Goal: Task Accomplishment & Management: Use online tool/utility

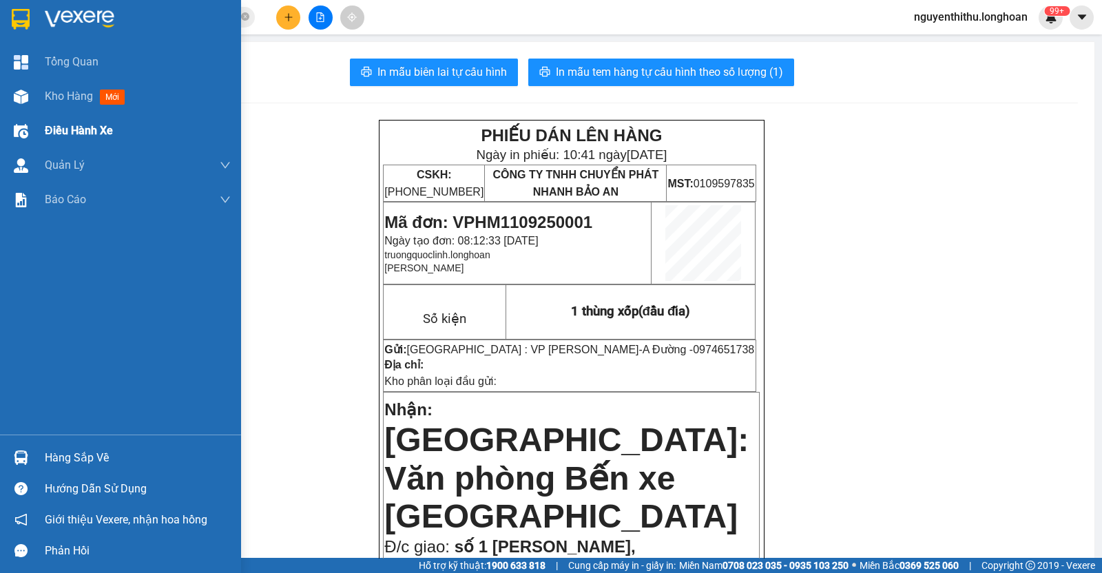
click at [130, 134] on div "Điều hành xe" at bounding box center [138, 131] width 186 height 34
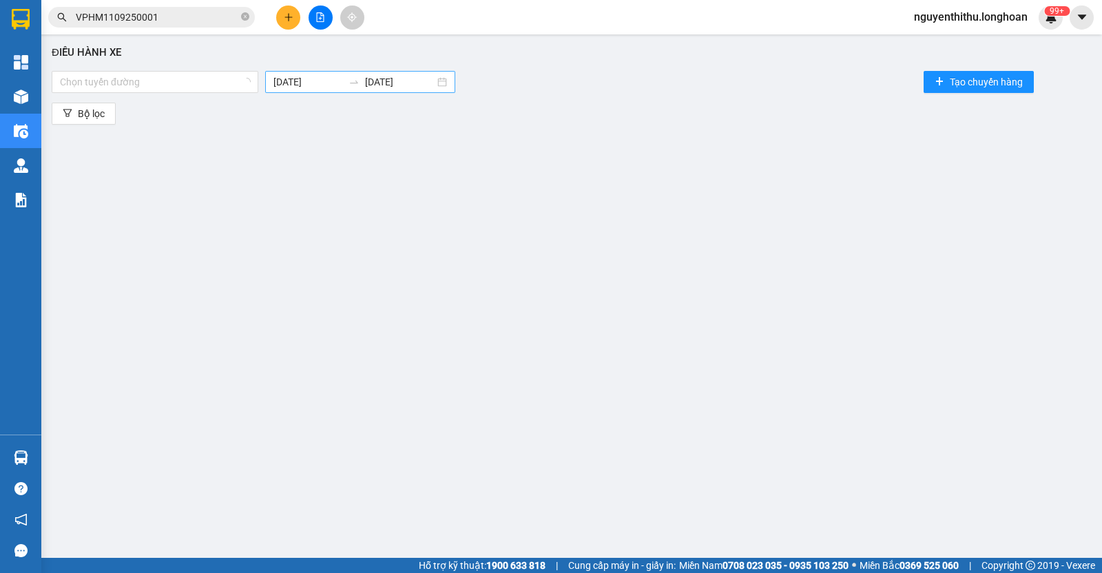
click at [293, 82] on input "11/09/2025" at bounding box center [308, 81] width 70 height 15
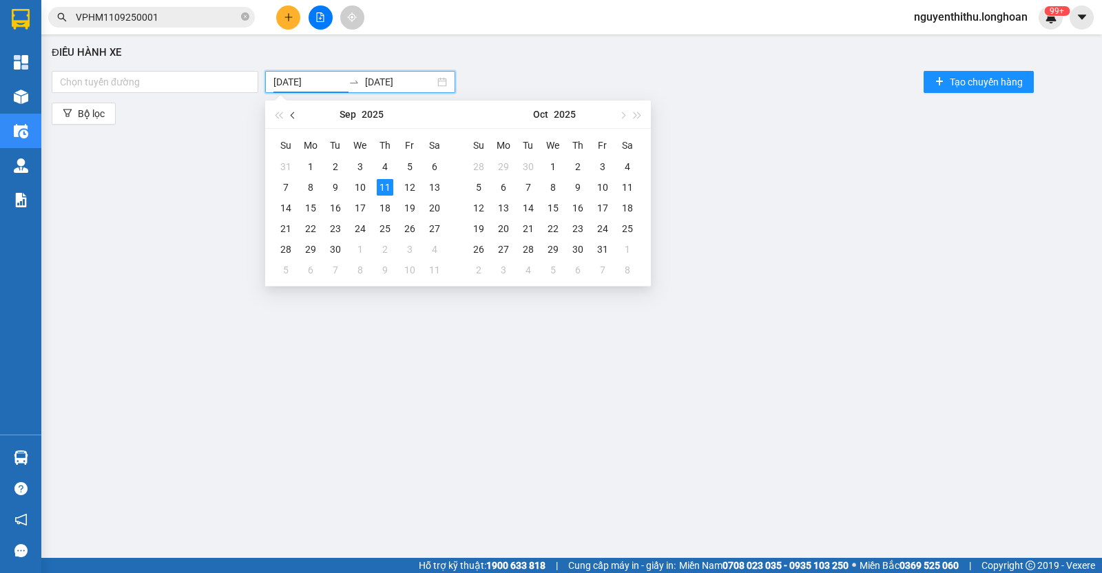
click at [287, 121] on button "button" at bounding box center [293, 115] width 15 height 28
type input "01/08/2025"
click at [413, 161] on div "1" at bounding box center [409, 166] width 17 height 17
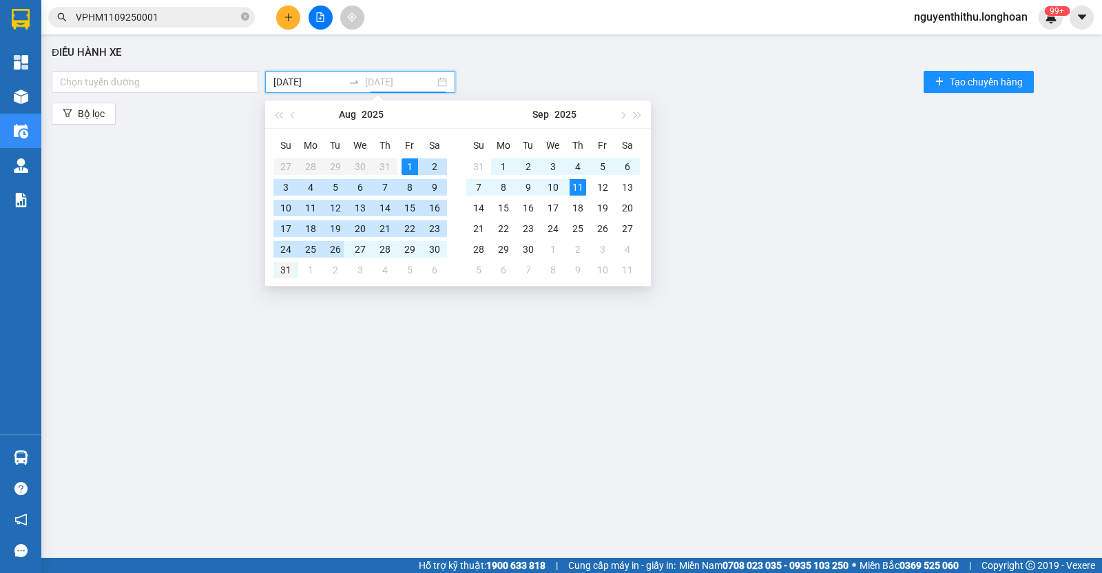
type input "31/08/2025"
click at [293, 272] on div "31" at bounding box center [286, 270] width 17 height 17
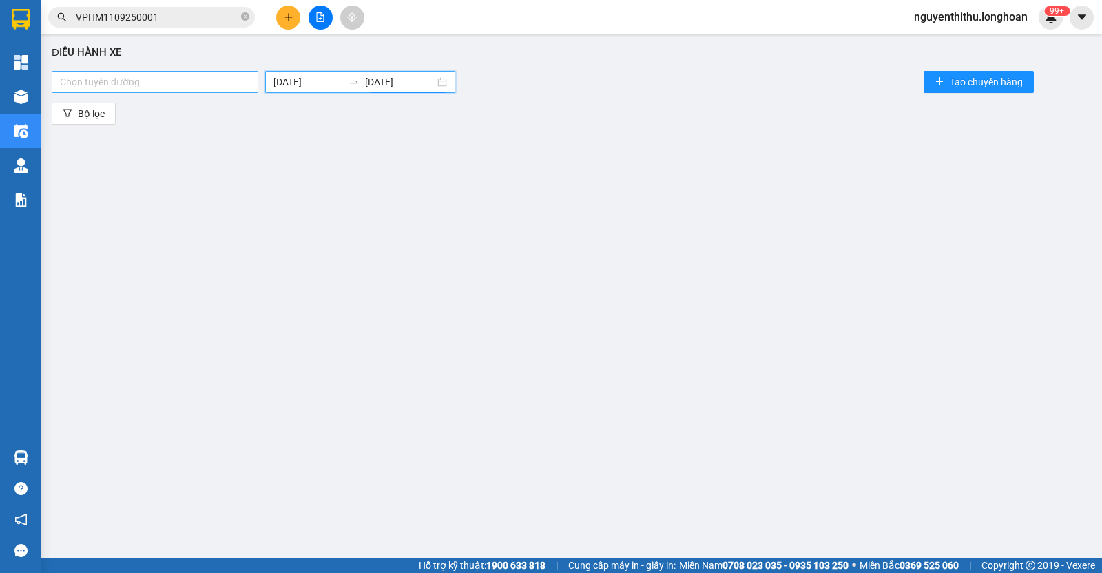
drag, startPoint x: 165, startPoint y: 205, endPoint x: 147, endPoint y: 82, distance: 123.9
click at [163, 198] on div "Điều hành xe Chọn tuyến đường 01/08/2025 31/08/2025 Tạo chuyến hàng Bộ lọc" at bounding box center [571, 290] width 1047 height 499
click at [147, 92] on div "Chọn tuyến đường 01/08/2025 31/08/2025 Tạo chuyến hàng" at bounding box center [572, 82] width 1040 height 28
click at [151, 87] on div at bounding box center [155, 82] width 200 height 17
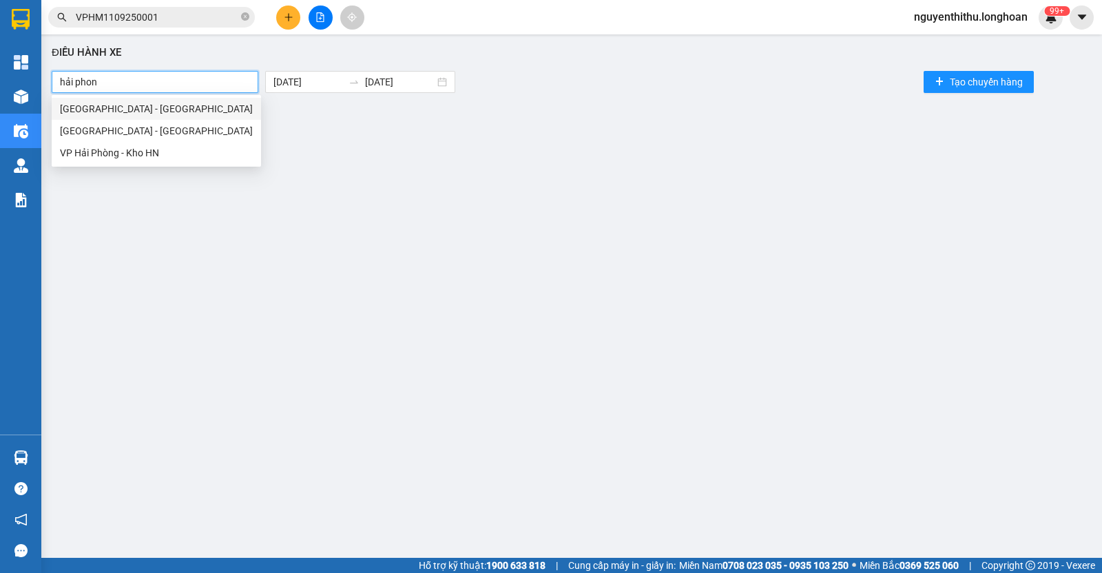
type input "hải phong"
click at [156, 110] on div "Hà Nội - Hải Phòng" at bounding box center [156, 108] width 193 height 15
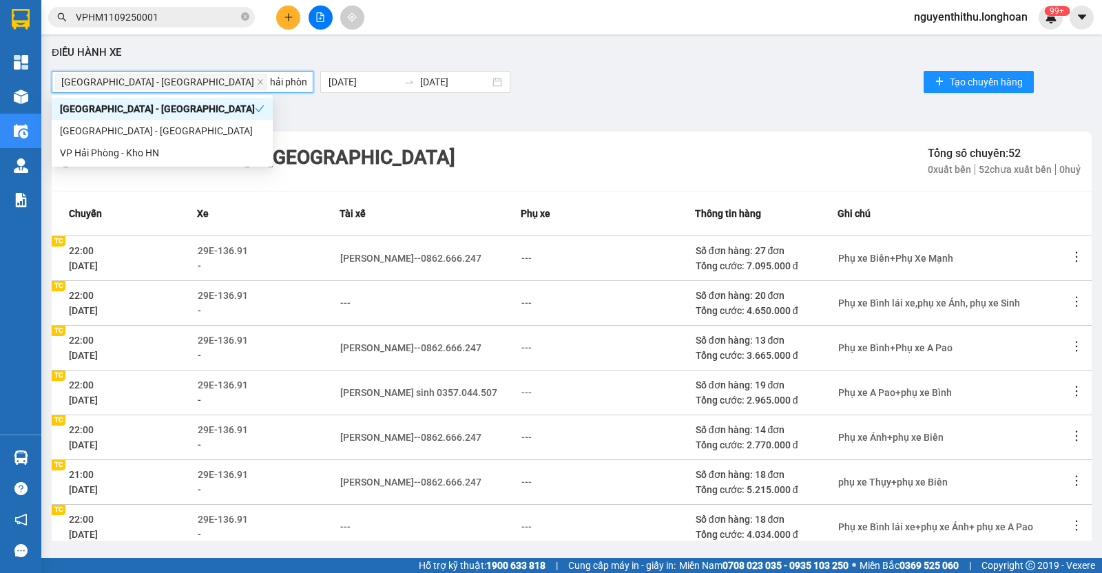
type input "hải phòng"
click at [183, 128] on div "Hải Phòng - Hà Nội" at bounding box center [162, 130] width 205 height 15
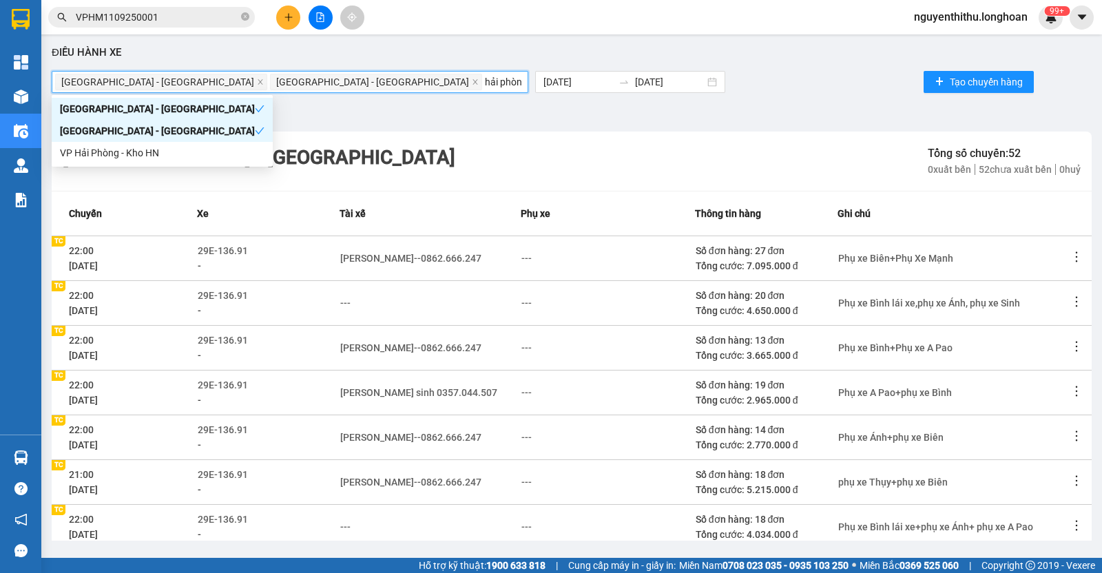
type input "hải phòng"
click at [211, 154] on div "VP Hải Phòng - Kho HN" at bounding box center [162, 152] width 205 height 15
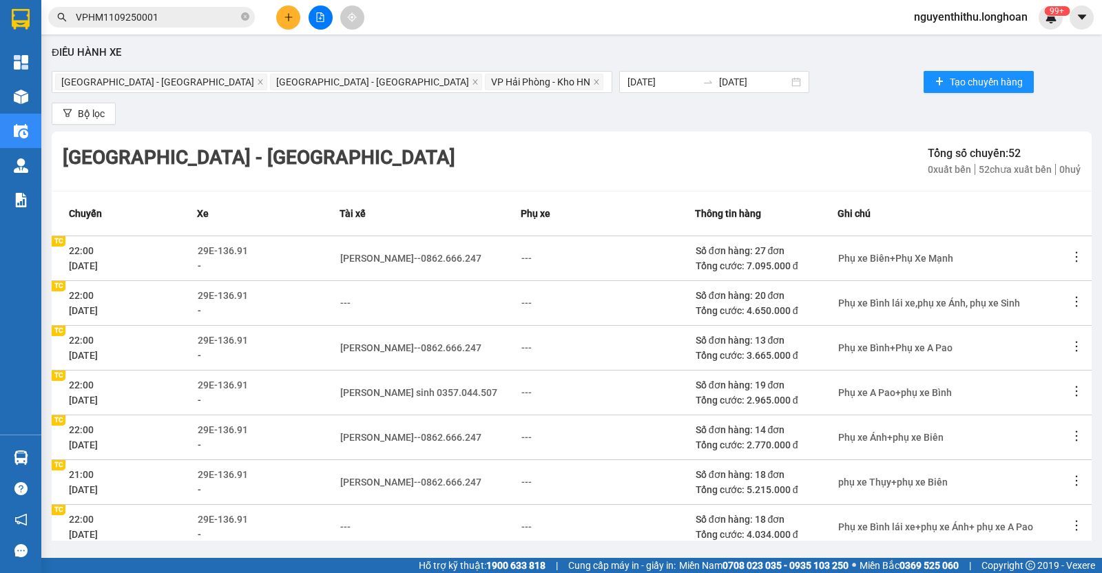
click at [438, 108] on div "Bộ lọc" at bounding box center [572, 114] width 1040 height 22
click at [105, 114] on button "Bộ lọc" at bounding box center [84, 114] width 64 height 22
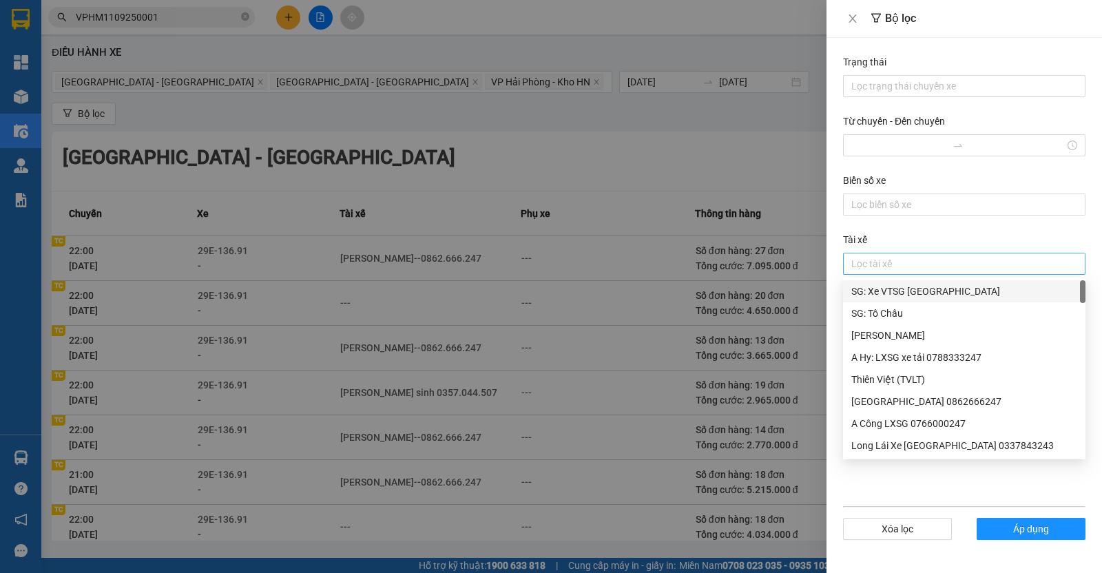
click at [930, 269] on div at bounding box center [964, 263] width 236 height 17
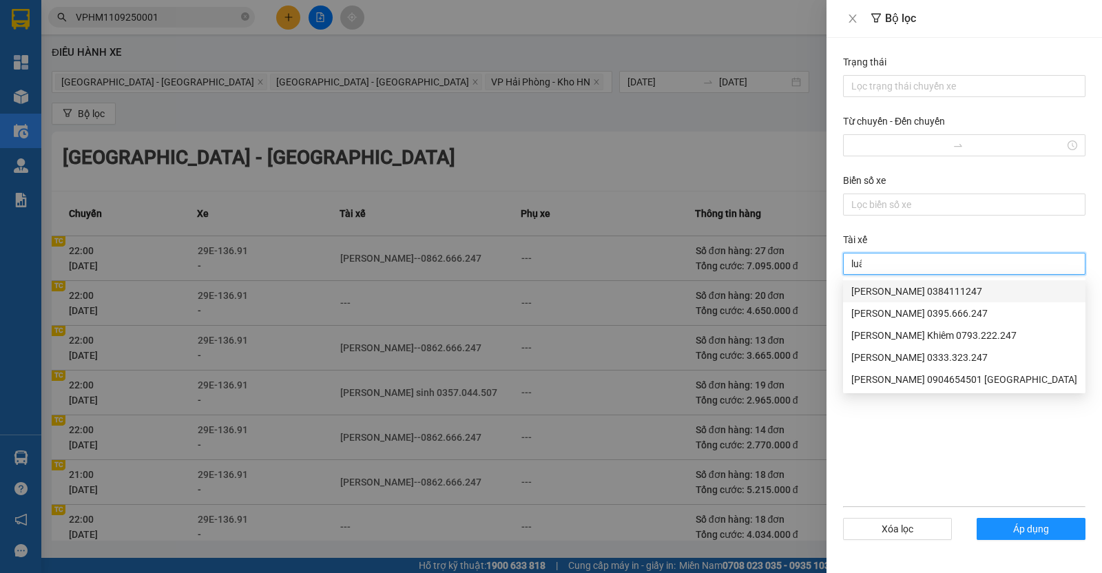
type input "luân"
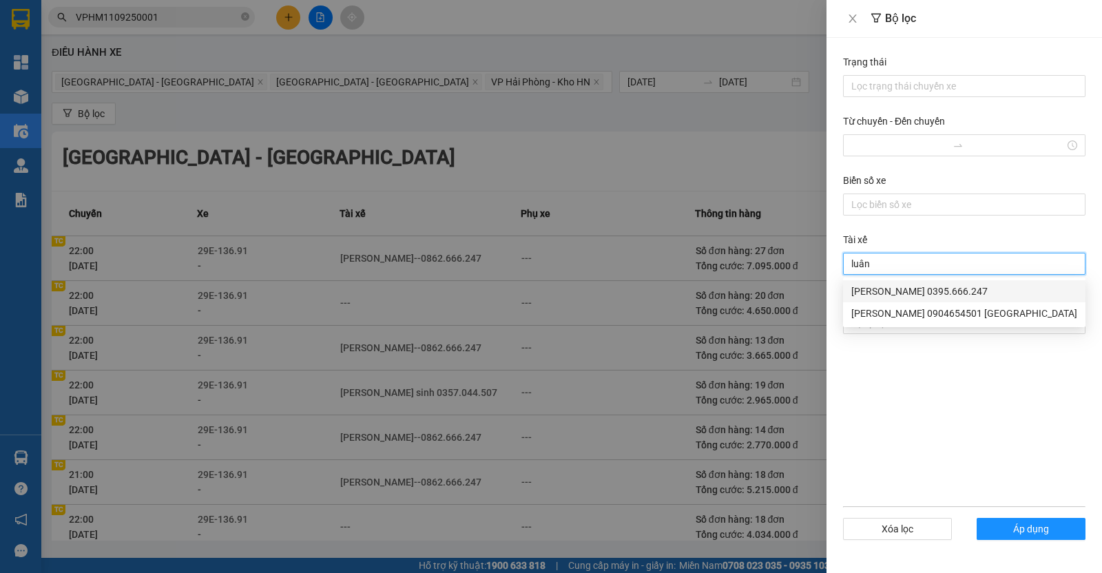
click at [969, 288] on div "Phạm Thế Luân 0395.666.247" at bounding box center [964, 291] width 226 height 15
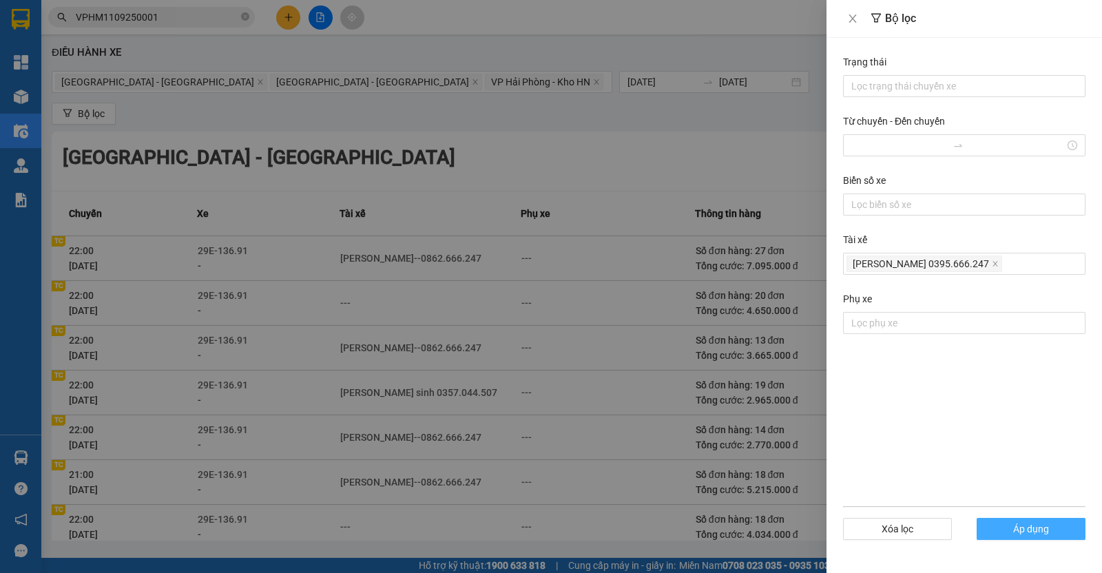
click at [1007, 532] on button "Áp dụng" at bounding box center [1031, 529] width 109 height 22
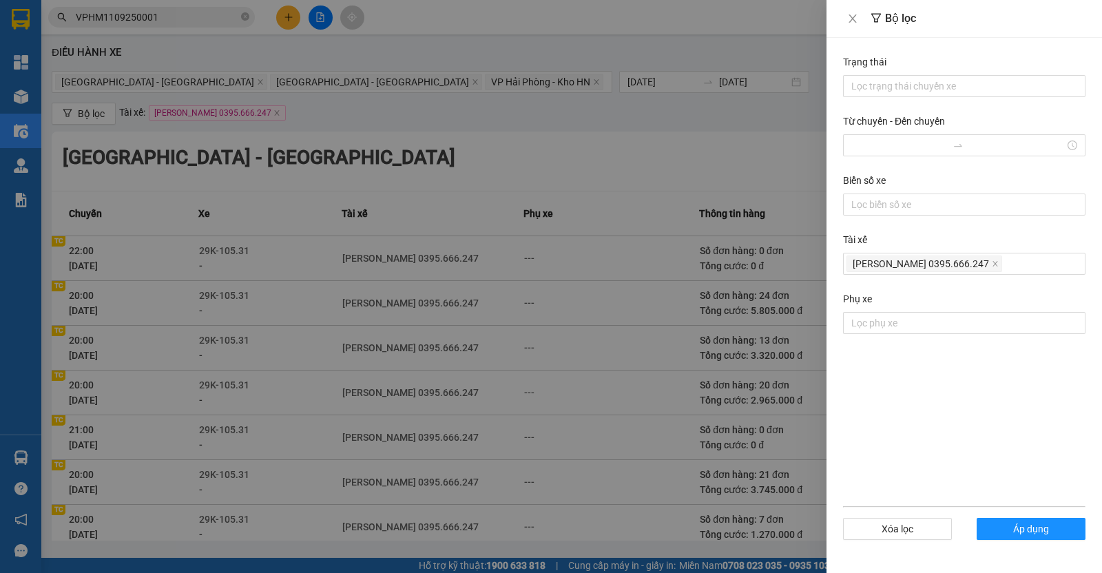
click at [611, 158] on div at bounding box center [551, 286] width 1102 height 573
